Goal: Task Accomplishment & Management: Use online tool/utility

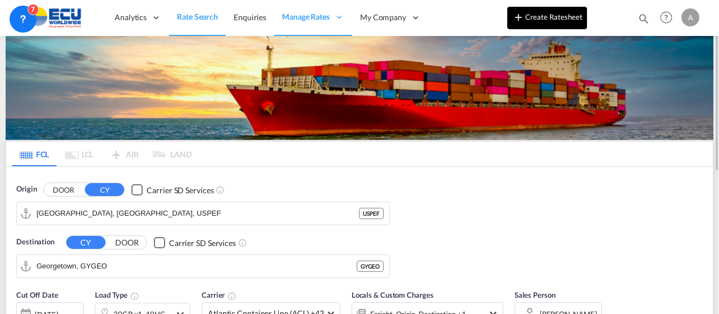
click at [553, 16] on button "Create Ratesheet" at bounding box center [547, 18] width 80 height 22
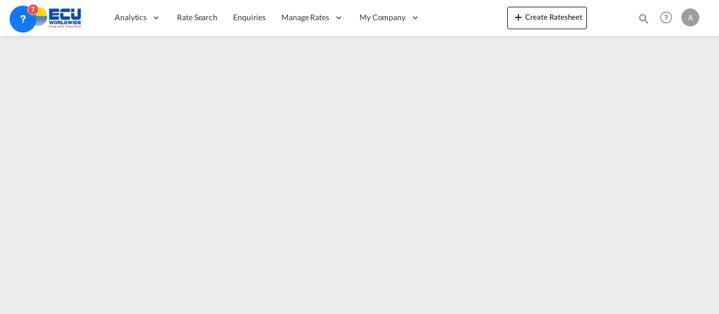
click at [692, 20] on div "A" at bounding box center [691, 17] width 18 height 18
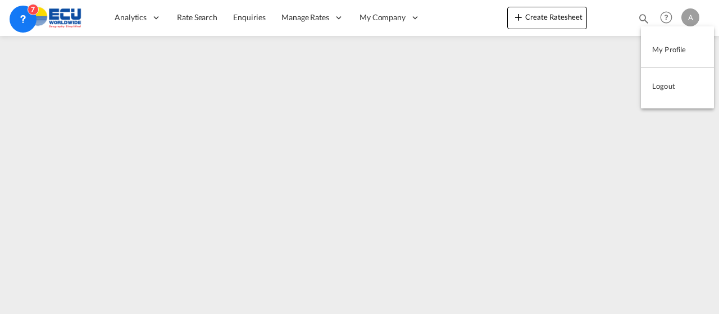
click at [662, 87] on button "Logout" at bounding box center [677, 86] width 73 height 22
